Goal: Find specific page/section: Find specific page/section

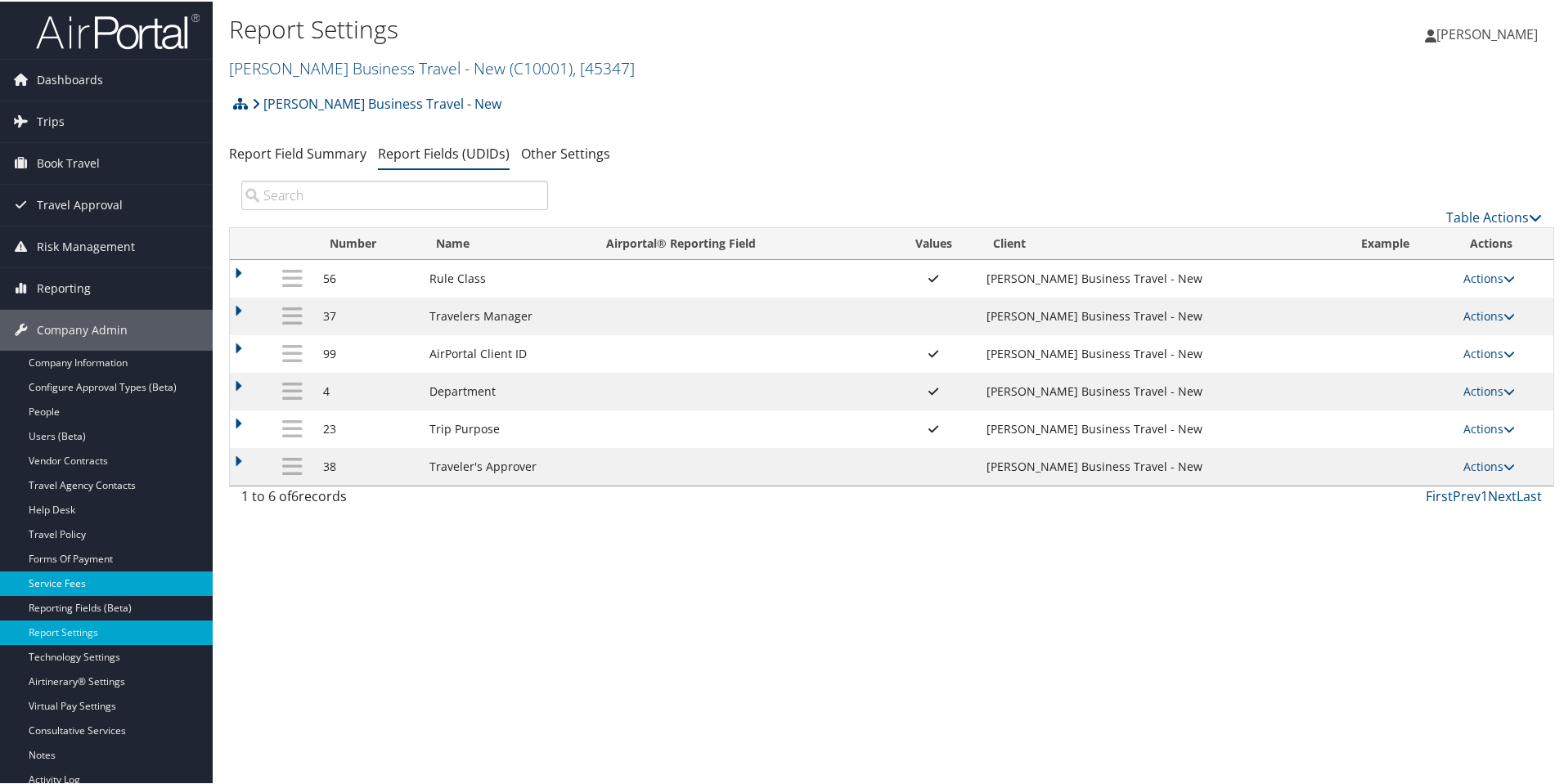
click at [59, 581] on link "Service Fees" at bounding box center [107, 582] width 213 height 24
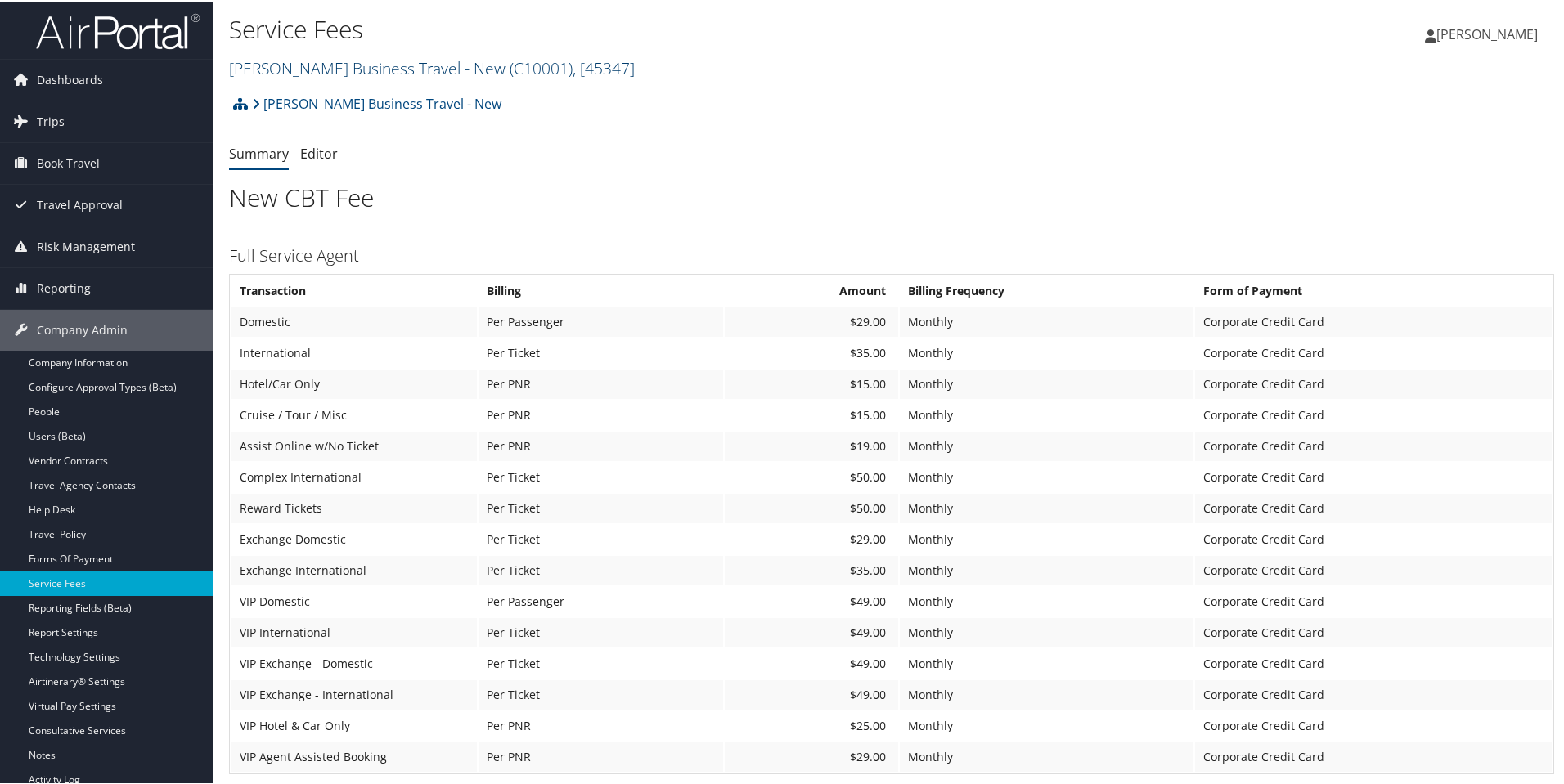
click at [340, 65] on link "[PERSON_NAME] Business Travel - New ( C10001 ) , [ 45347 ]" at bounding box center [432, 66] width 406 height 22
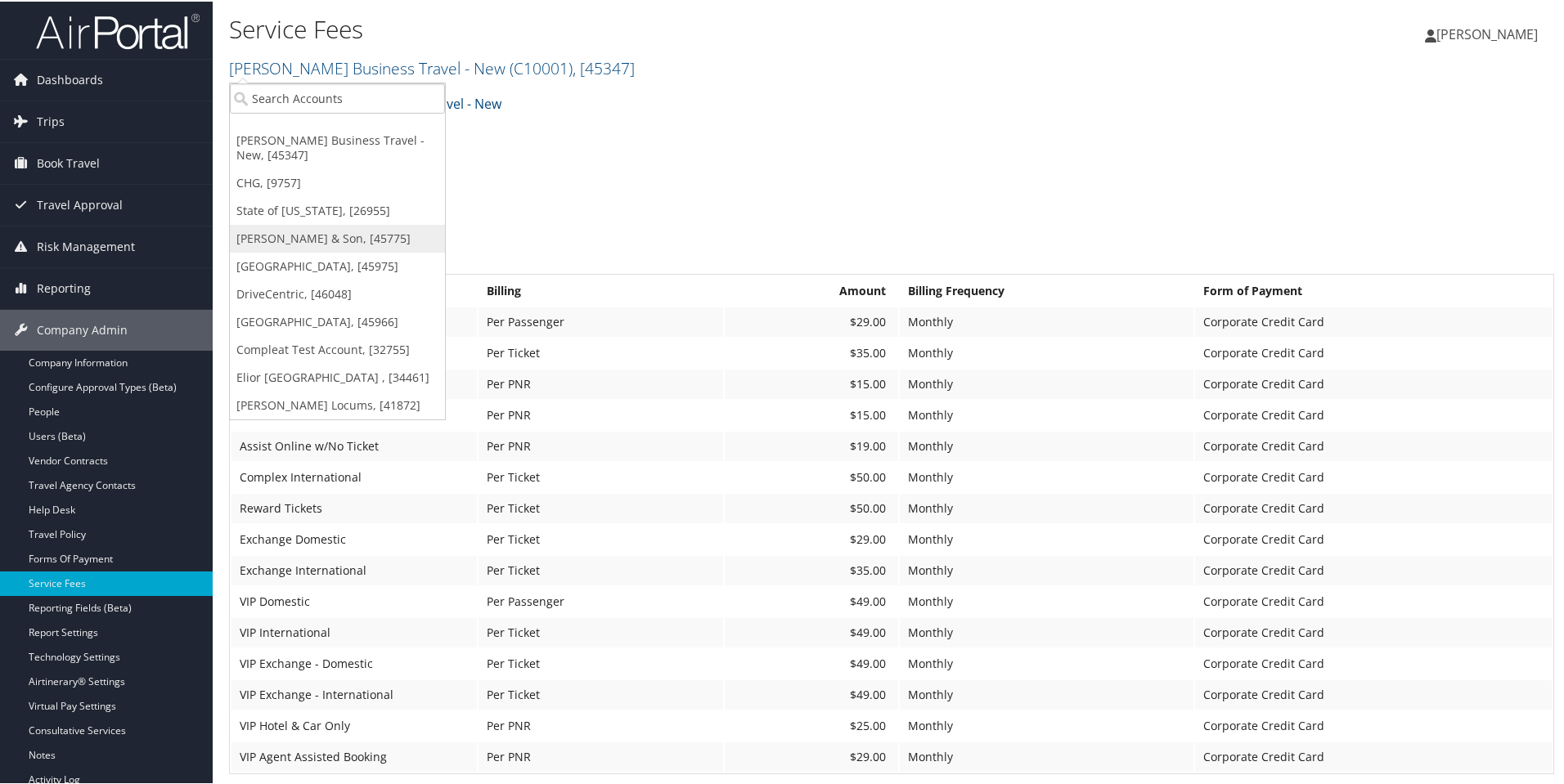
click at [329, 237] on link "[PERSON_NAME] & Son, [45775]" at bounding box center [337, 236] width 215 height 28
